Goal: Transaction & Acquisition: Purchase product/service

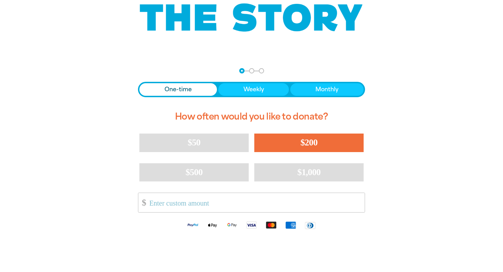
click at [283, 146] on button "$200" at bounding box center [308, 142] width 109 height 18
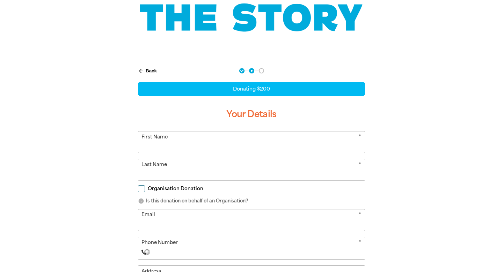
click at [181, 152] on input "First Name" at bounding box center [251, 141] width 226 height 21
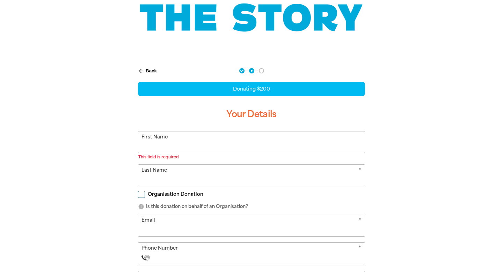
type input "Maree"
type input "[PERSON_NAME]"
type input "[EMAIL_ADDRESS][DOMAIN_NAME]"
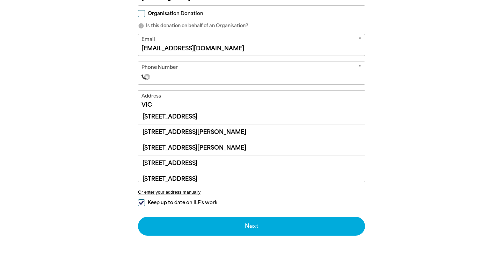
scroll to position [4, 0]
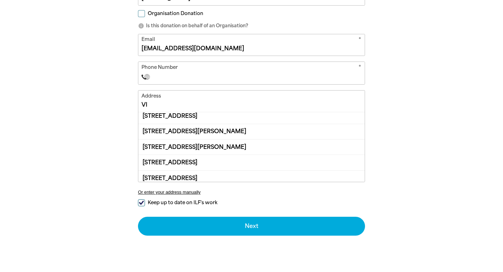
type input "V"
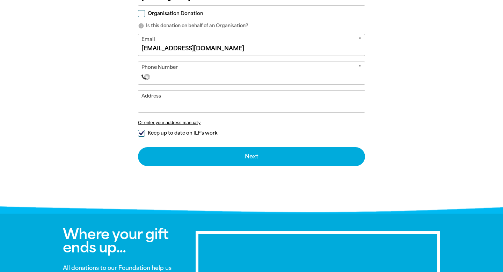
click at [162, 75] on input "Phone Number" at bounding box center [258, 77] width 206 height 8
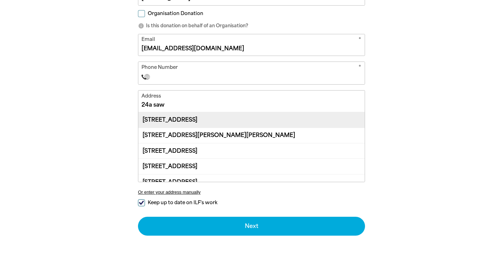
click at [172, 119] on div "[STREET_ADDRESS]" at bounding box center [251, 119] width 226 height 15
type input "[STREET_ADDRESS]"
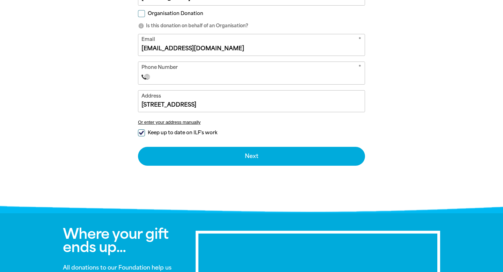
click at [163, 75] on input "Phone Number" at bounding box center [258, 77] width 206 height 8
type input "+0"
type input "[PHONE_NUMBER]"
select select "AU"
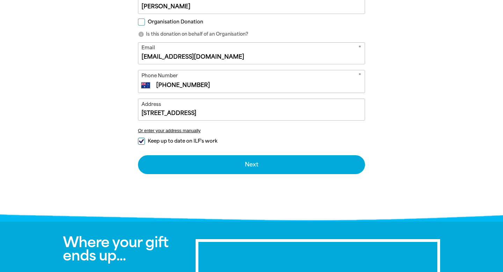
scroll to position [258, 0]
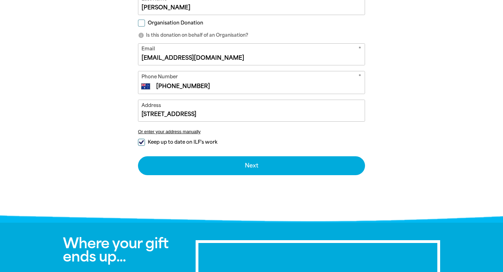
type input "[PHONE_NUMBER]"
click at [140, 145] on input "Keep up to date on ILF's work" at bounding box center [141, 142] width 7 height 7
checkbox input "false"
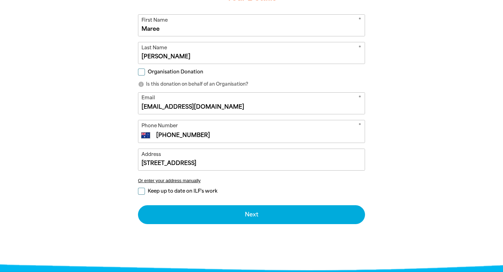
scroll to position [210, 0]
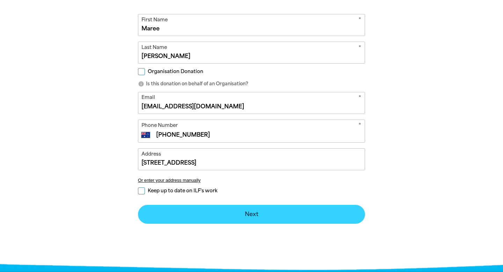
click at [257, 215] on button "Next chevron_right" at bounding box center [251, 214] width 227 height 19
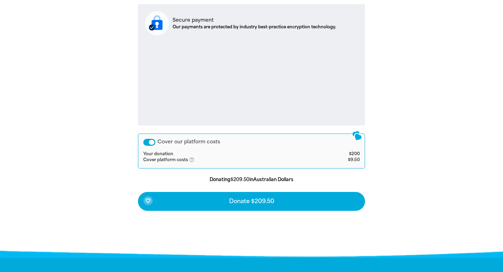
scroll to position [274, 0]
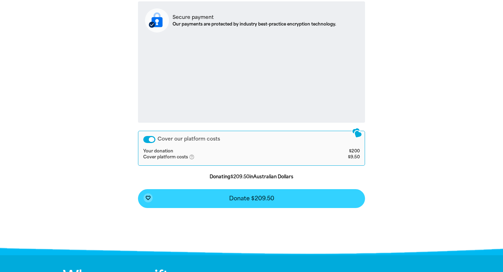
click at [225, 200] on button "favorite_border Donate $209.50" at bounding box center [251, 198] width 227 height 19
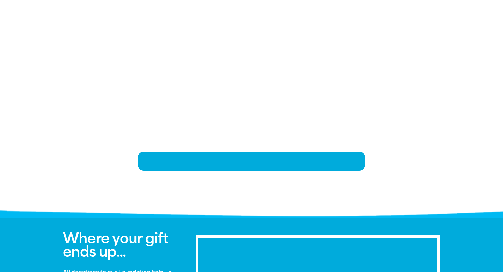
scroll to position [144, 0]
